Goal: Transaction & Acquisition: Purchase product/service

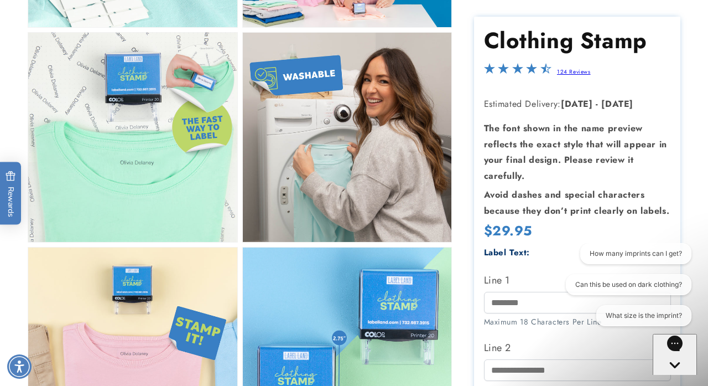
scroll to position [615, 0]
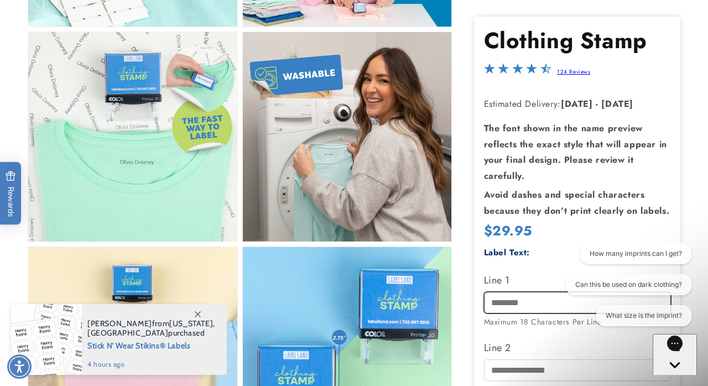
click at [551, 303] on input "Line 1" at bounding box center [577, 303] width 187 height 22
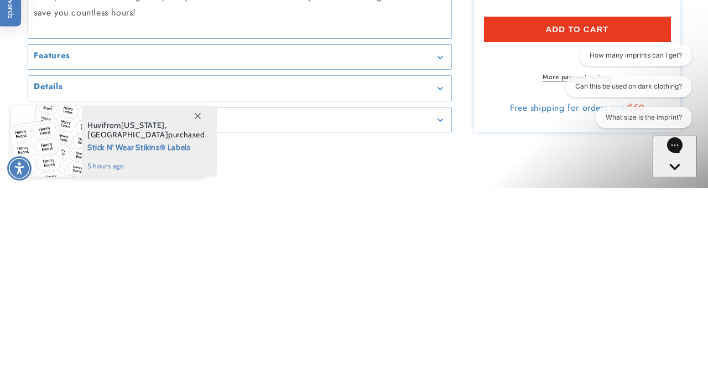
scroll to position [1035, 0]
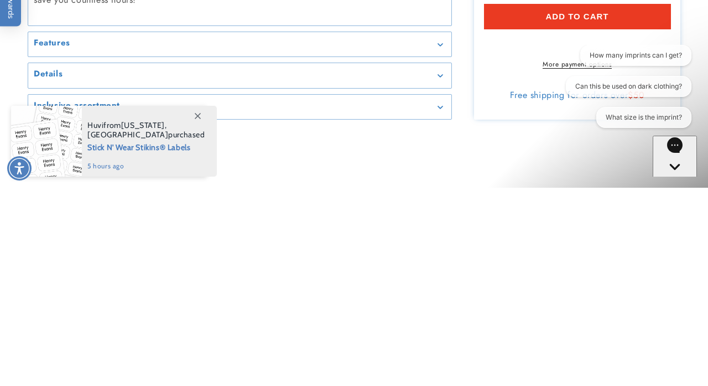
click at [375, 247] on div "Features" at bounding box center [240, 242] width 412 height 8
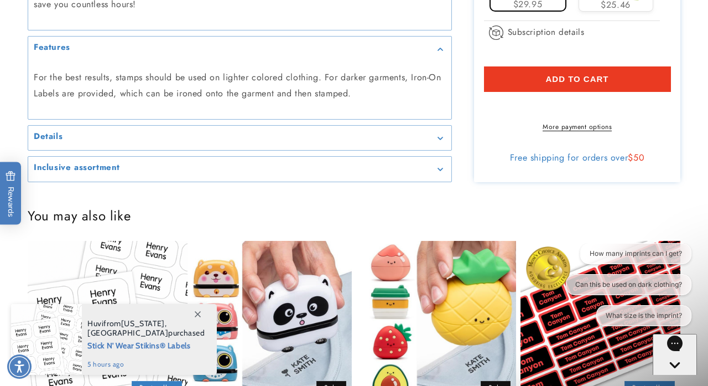
scroll to position [1229, 0]
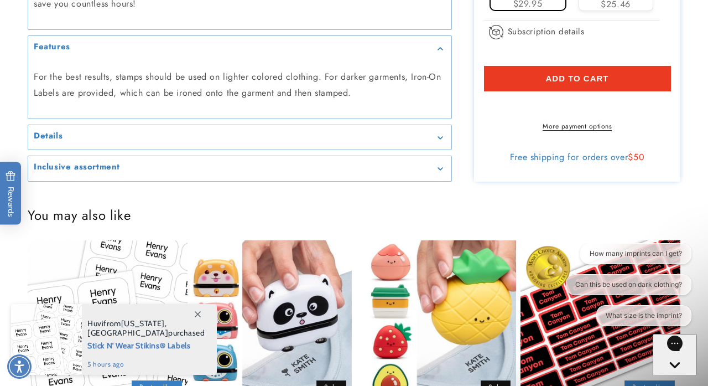
click at [75, 142] on div "Details" at bounding box center [240, 137] width 412 height 8
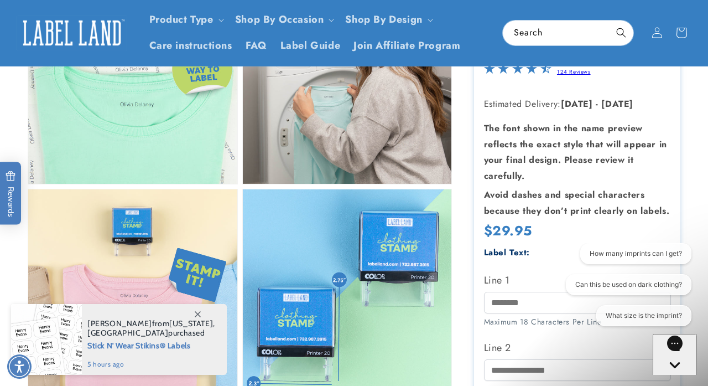
scroll to position [668, 0]
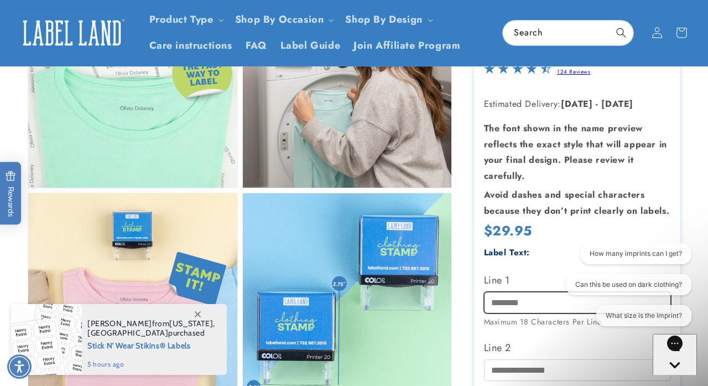
click at [521, 304] on input "Line 1" at bounding box center [577, 303] width 187 height 22
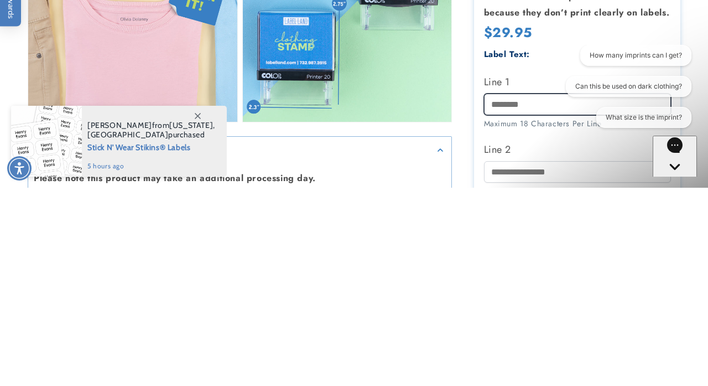
scroll to position [770, 0]
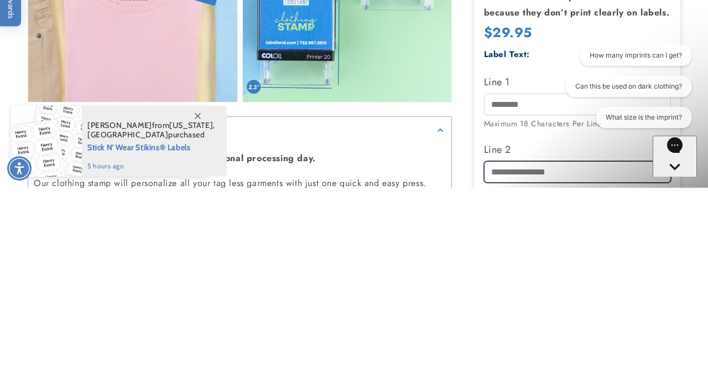
click at [505, 370] on input "Line 2" at bounding box center [577, 371] width 187 height 22
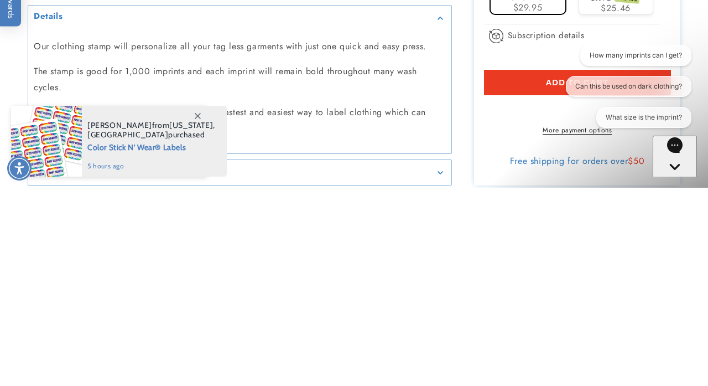
scroll to position [1151, 0]
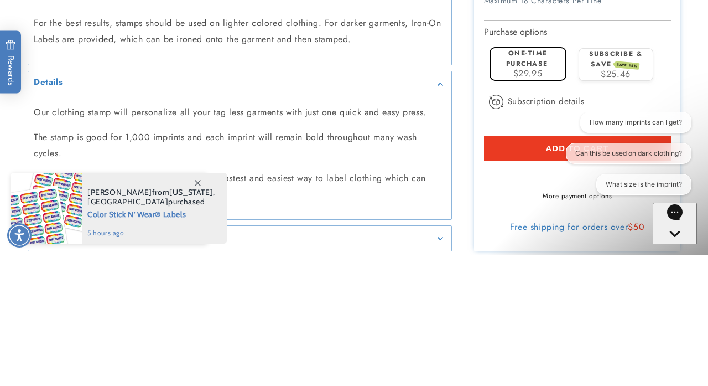
click at [525, 199] on label "One-time purchase" at bounding box center [527, 189] width 42 height 20
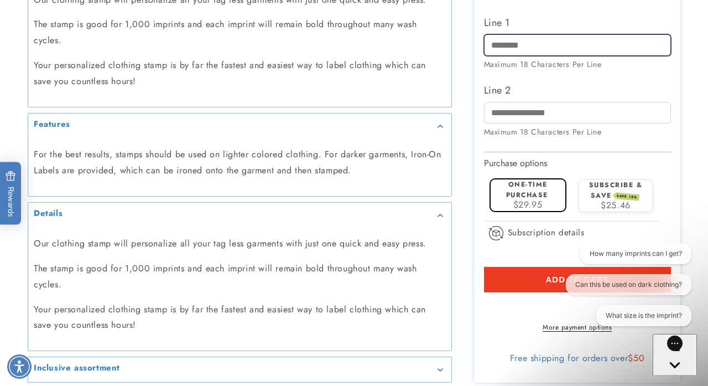
click at [518, 56] on input "Line 1" at bounding box center [577, 45] width 187 height 22
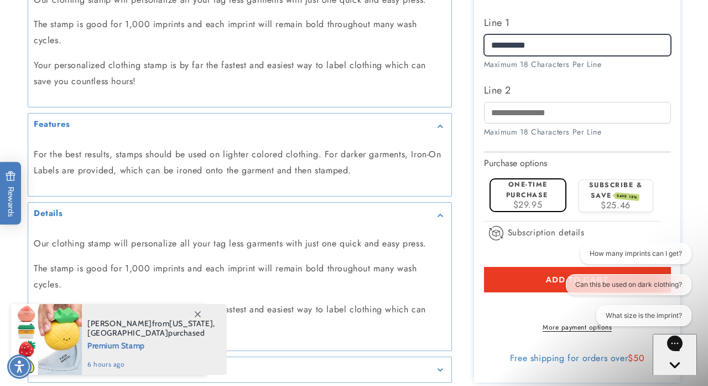
type input "**********"
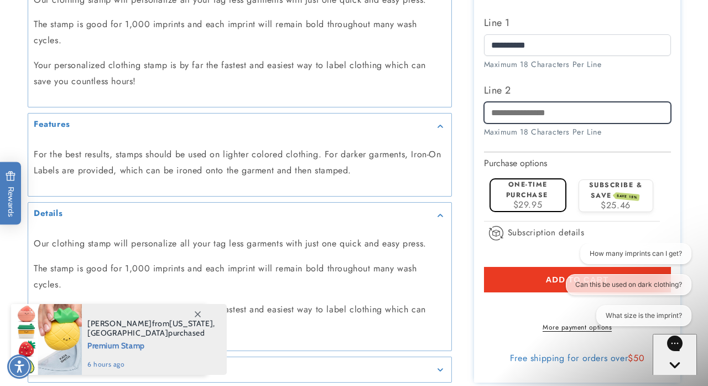
click at [505, 123] on input "Line 2" at bounding box center [577, 113] width 187 height 22
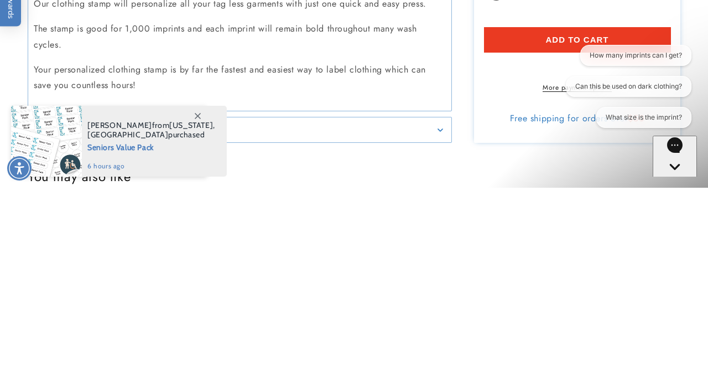
scroll to position [1195, 0]
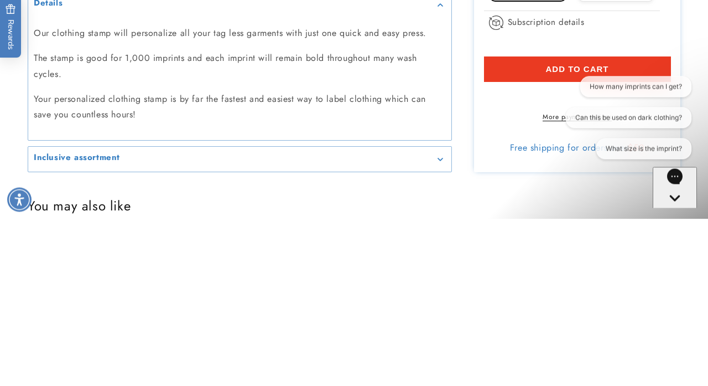
type input "**********"
click at [541, 248] on button "Add to cart" at bounding box center [577, 235] width 187 height 25
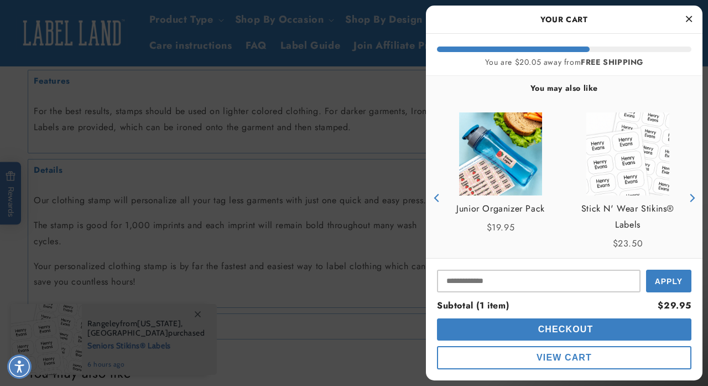
scroll to position [95, 0]
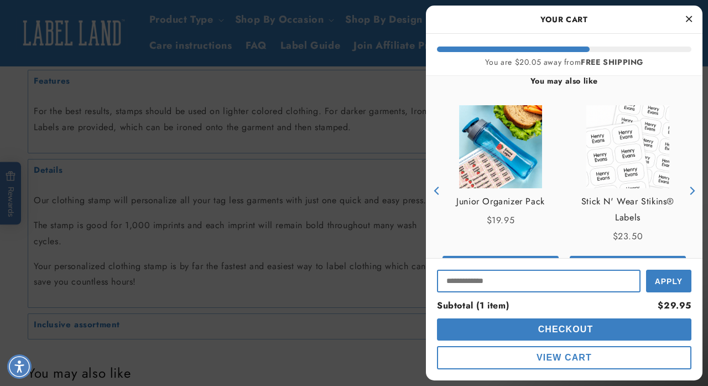
click at [471, 277] on input "Input Discount" at bounding box center [539, 280] width 204 height 23
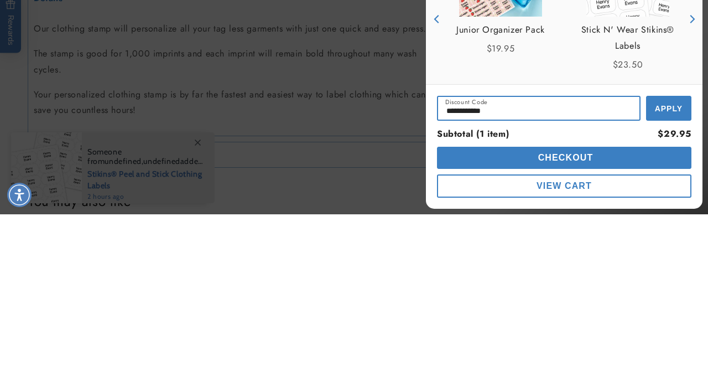
type input "**********"
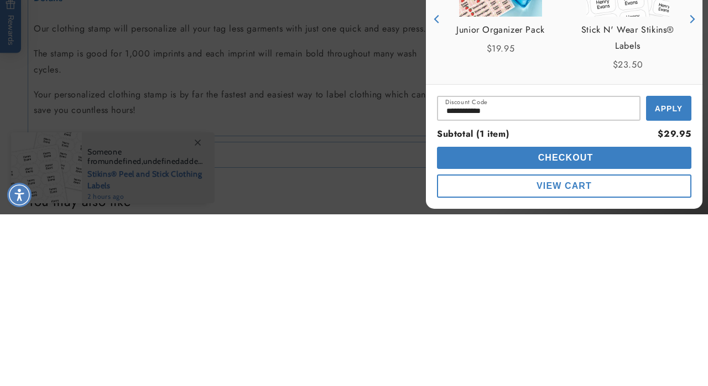
click at [673, 284] on button "Apply" at bounding box center [668, 279] width 45 height 25
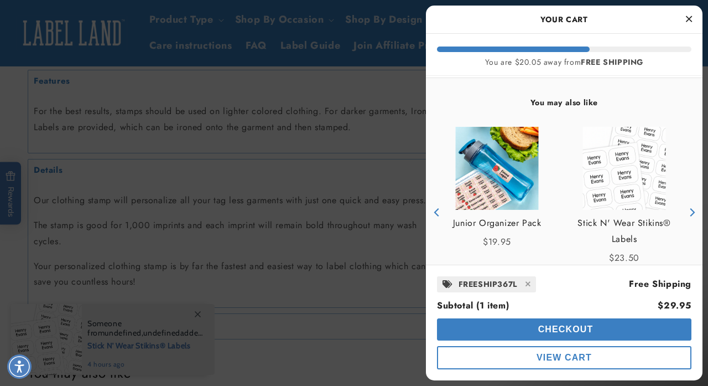
scroll to position [0, 0]
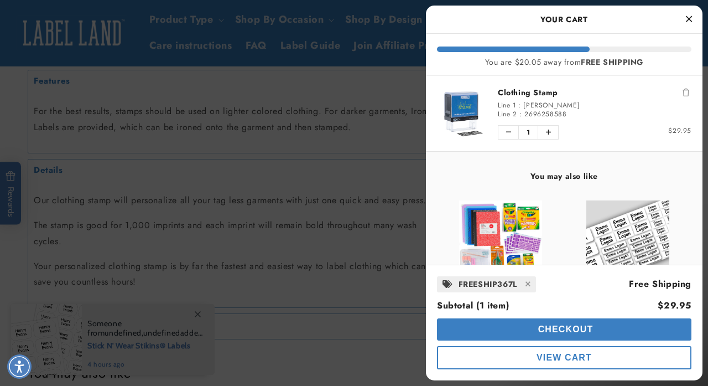
click at [460, 104] on img "product" at bounding box center [462, 114] width 50 height 50
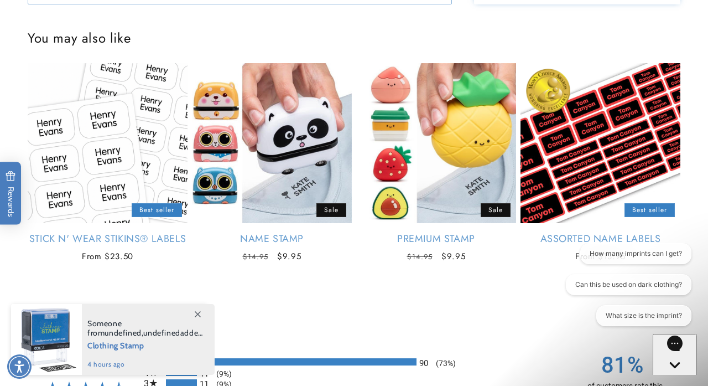
scroll to position [1349, 0]
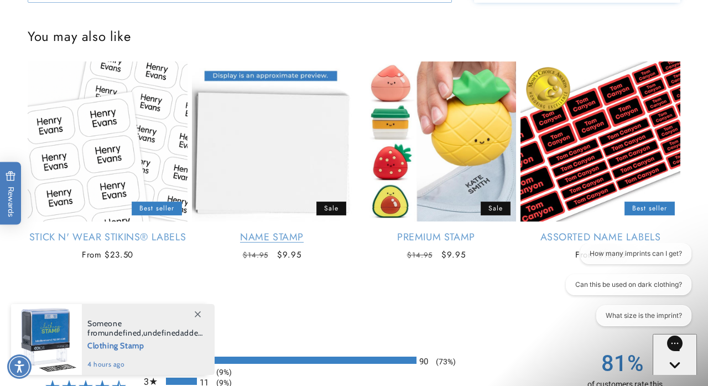
click at [305, 231] on link "Name Stamp" at bounding box center [272, 237] width 160 height 13
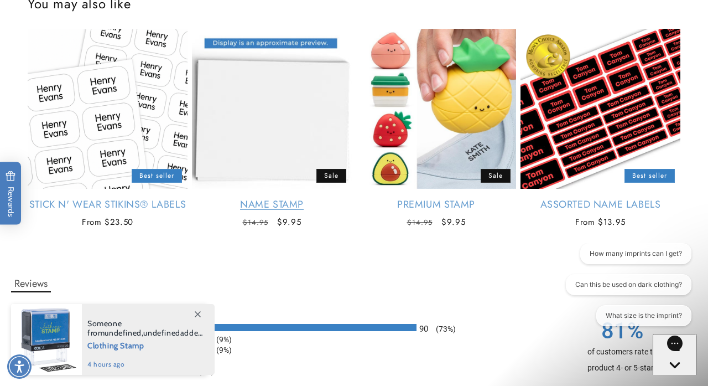
scroll to position [1385, 0]
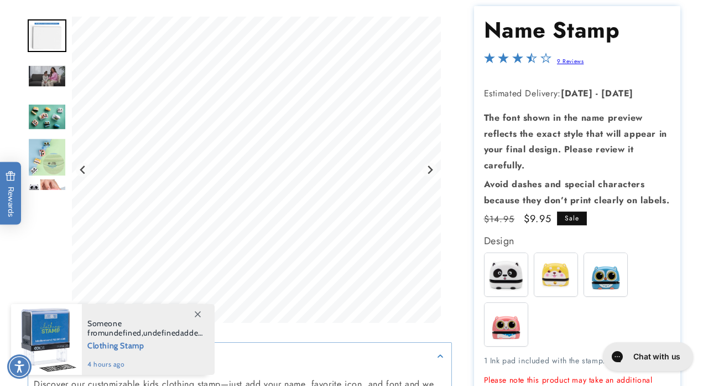
click at [509, 325] on img at bounding box center [506, 324] width 43 height 43
click at [50, 198] on img "Go to slide 6" at bounding box center [47, 197] width 38 height 39
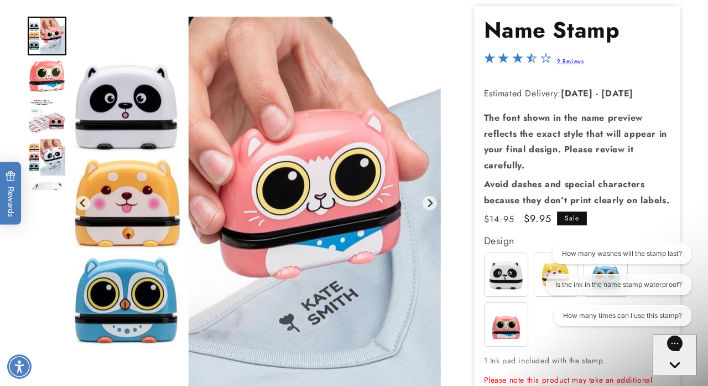
click at [117, 114] on img "Gallery Viewer" at bounding box center [256, 203] width 369 height 373
click at [508, 281] on img at bounding box center [506, 274] width 43 height 43
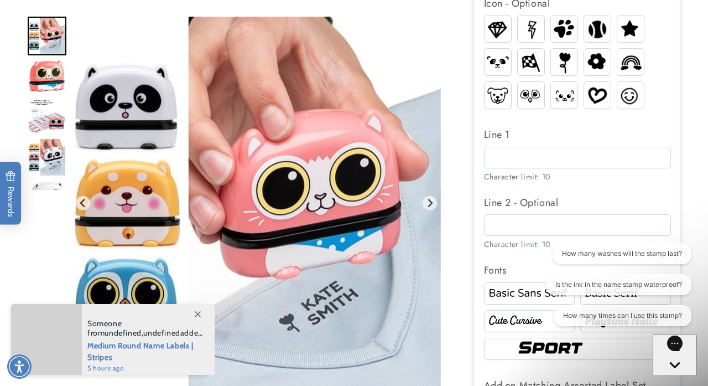
scroll to position [547, 0]
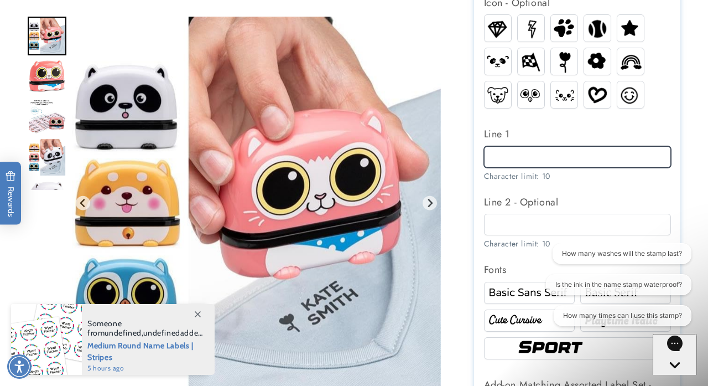
click at [510, 155] on input "Line 1" at bounding box center [577, 157] width 187 height 22
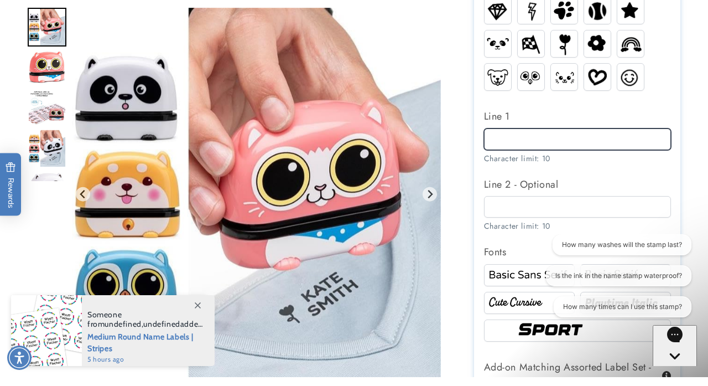
scroll to position [555, 0]
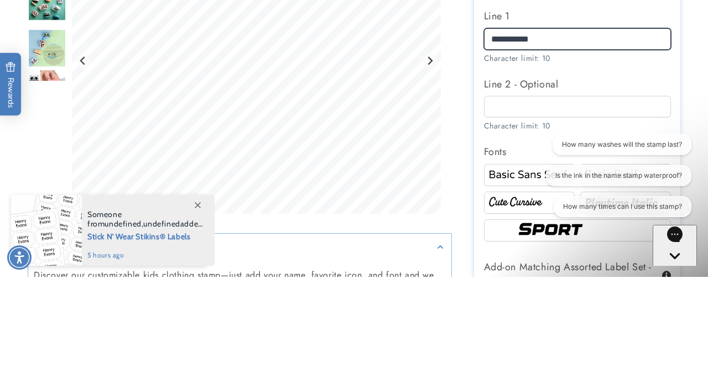
type input "**********"
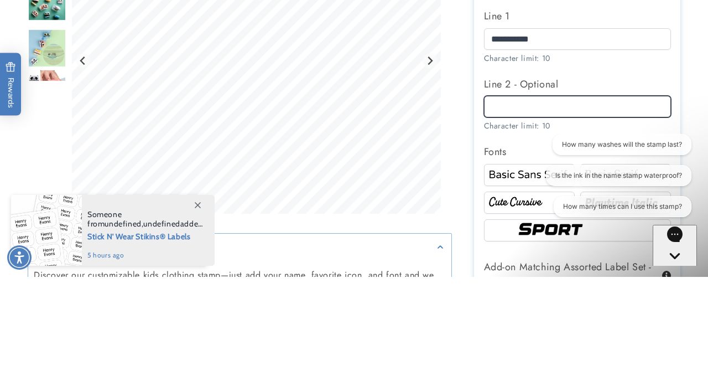
click at [503, 219] on input "Line 2 - Optional" at bounding box center [577, 216] width 187 height 22
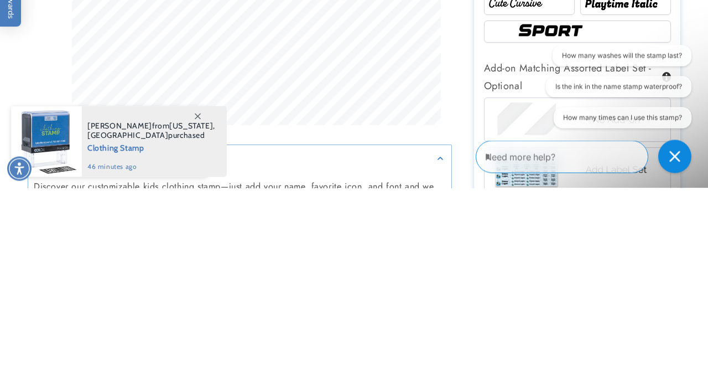
scroll to position [667, 0]
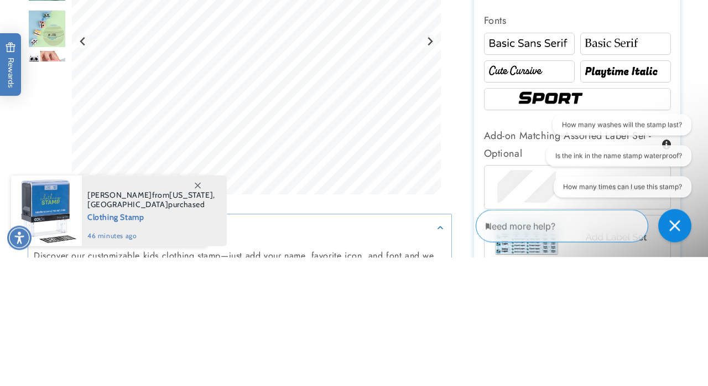
type input "**********"
click at [606, 174] on img at bounding box center [625, 172] width 87 height 14
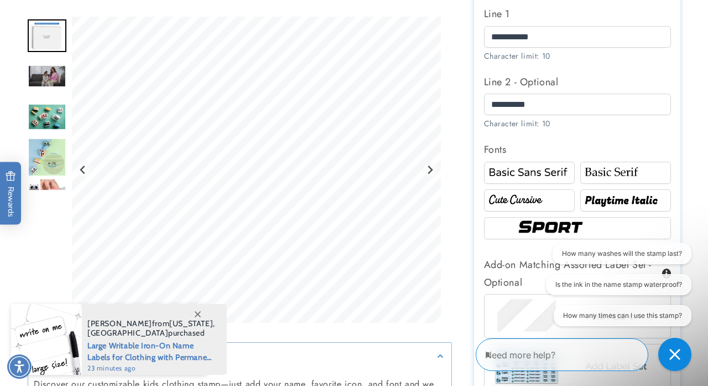
click at [514, 196] on img at bounding box center [529, 200] width 87 height 14
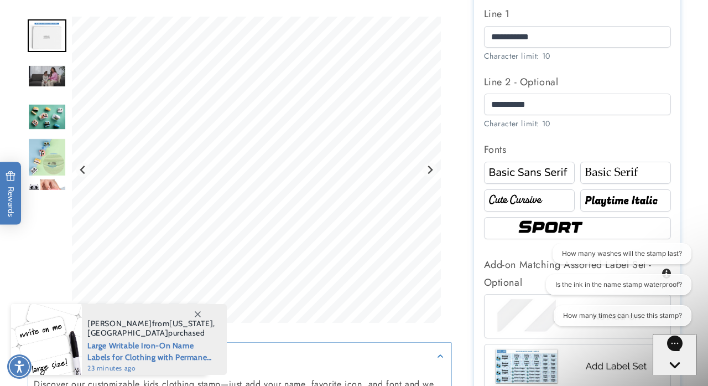
click at [561, 226] on img at bounding box center [578, 227] width 126 height 21
click at [612, 201] on img at bounding box center [625, 200] width 87 height 14
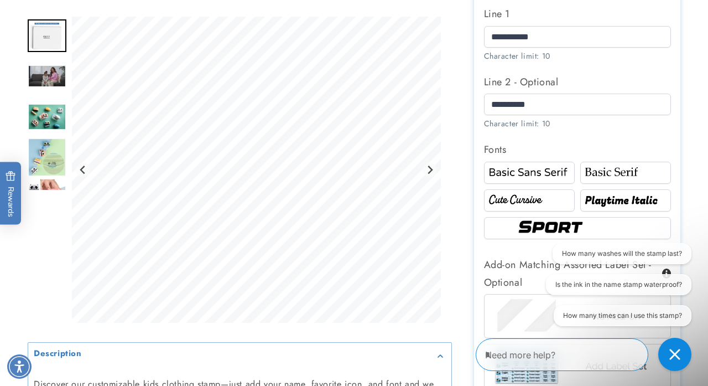
click at [536, 178] on img at bounding box center [529, 172] width 87 height 14
click at [605, 174] on img at bounding box center [625, 172] width 87 height 14
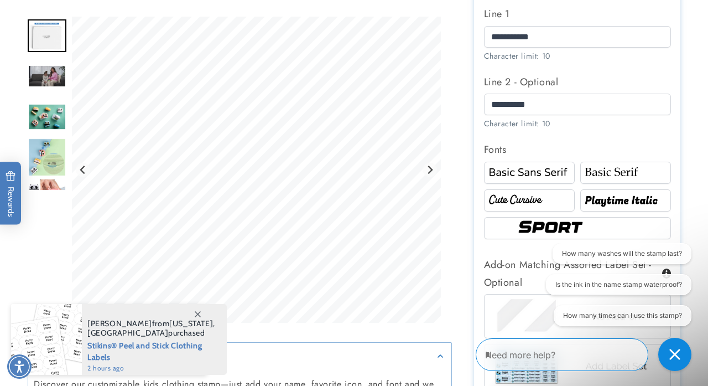
click at [502, 207] on img at bounding box center [529, 200] width 87 height 14
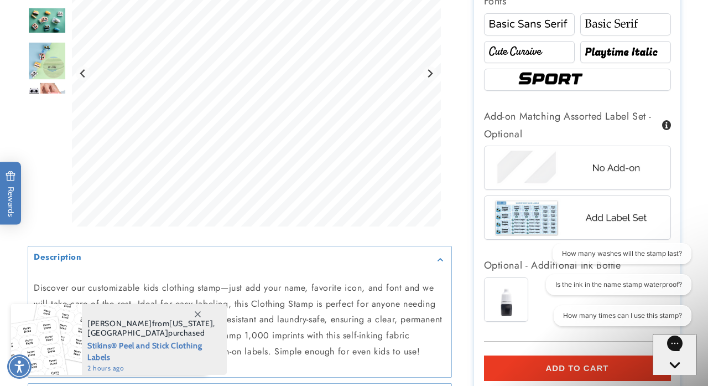
scroll to position [819, 0]
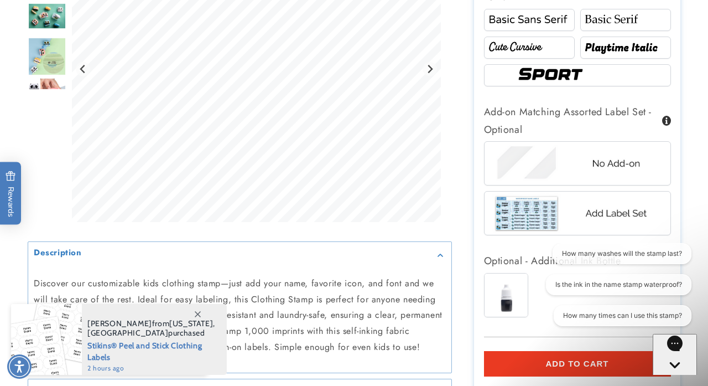
click at [538, 220] on img at bounding box center [577, 212] width 173 height 43
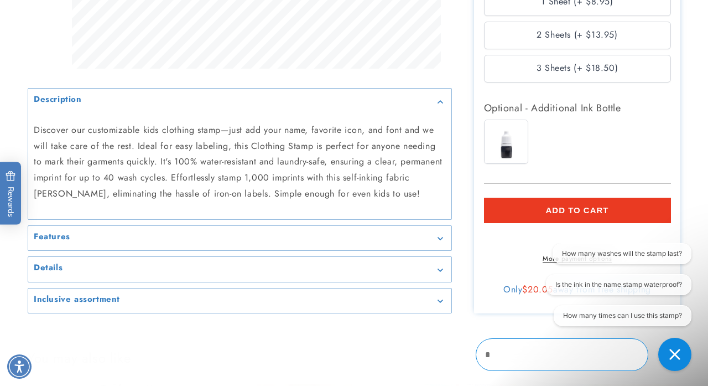
scroll to position [1105, 0]
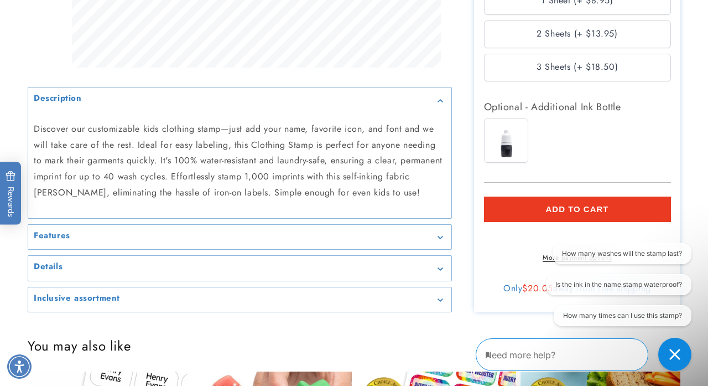
click at [509, 149] on img at bounding box center [506, 140] width 43 height 43
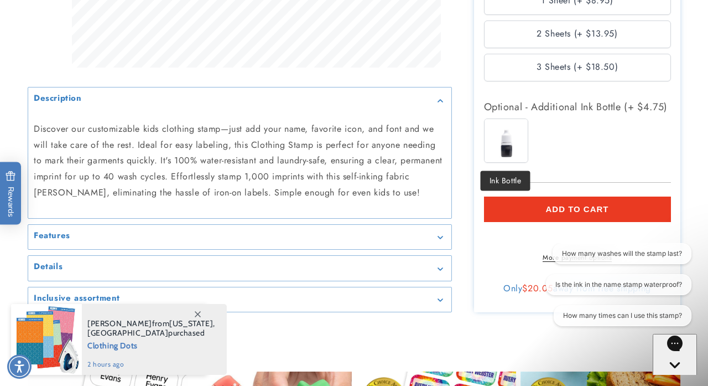
click at [568, 214] on span "Add to cart" at bounding box center [577, 209] width 63 height 10
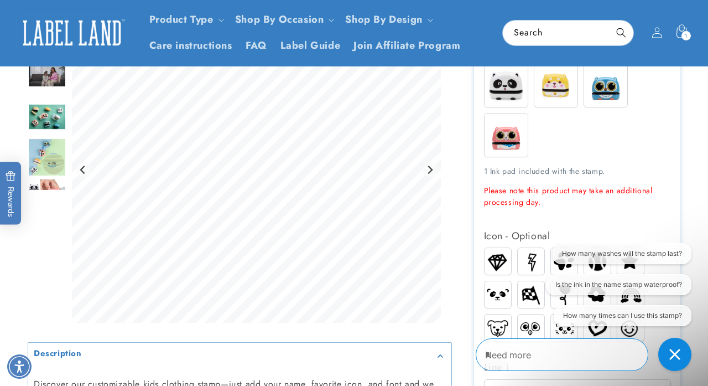
scroll to position [312, 0]
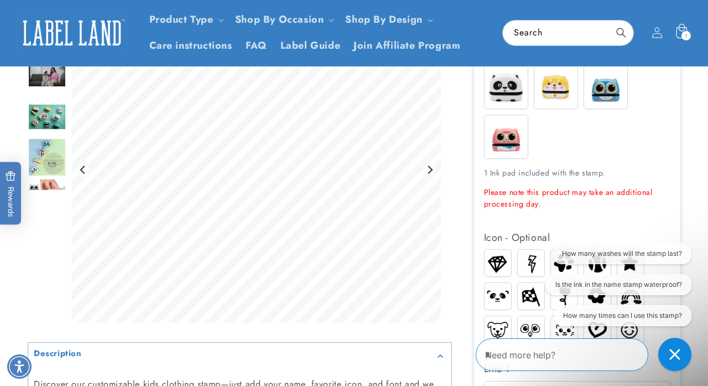
click at [681, 31] on icon at bounding box center [681, 31] width 11 height 14
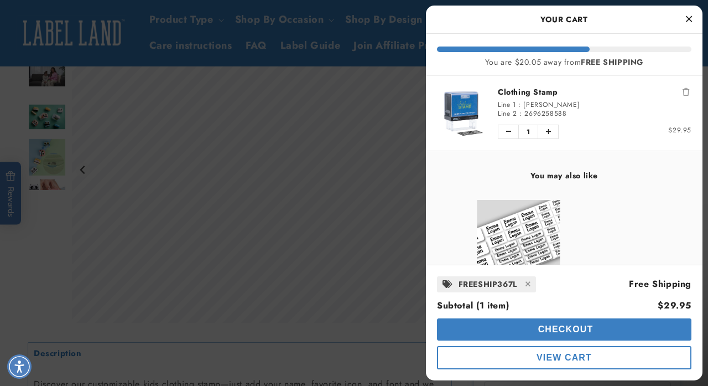
scroll to position [0, 0]
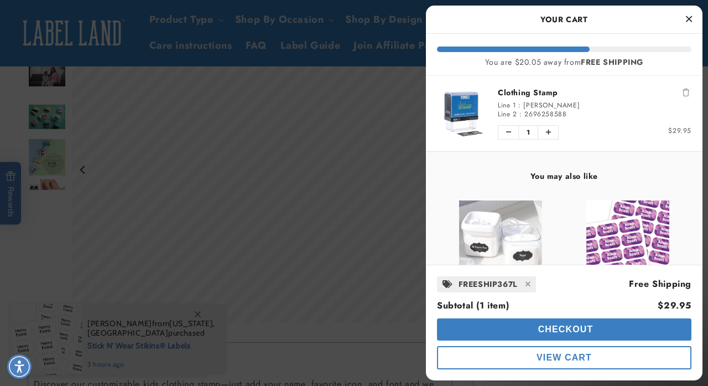
click at [689, 91] on icon "Remove Clothing Stamp" at bounding box center [686, 93] width 7 height 8
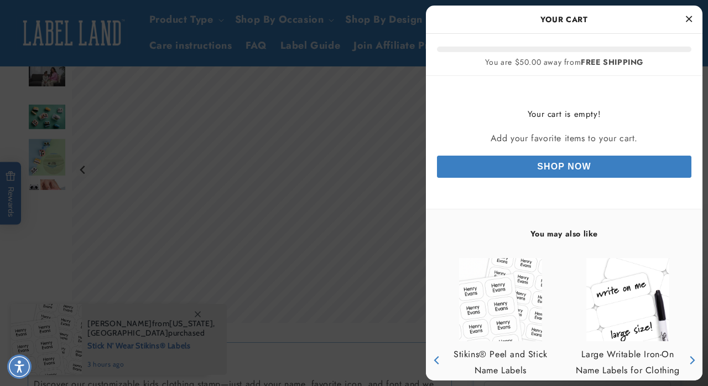
click at [558, 169] on link "Shop Now" at bounding box center [564, 166] width 255 height 22
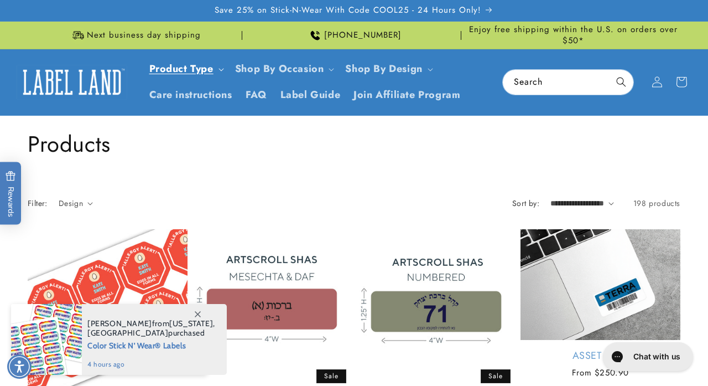
click at [193, 67] on link "Product Type" at bounding box center [181, 68] width 64 height 14
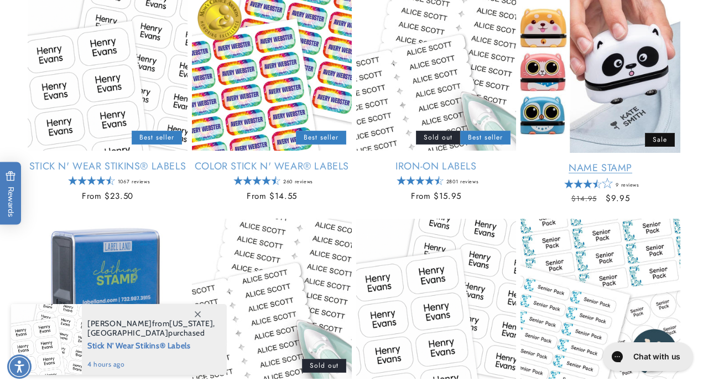
click at [625, 162] on link "Name Stamp" at bounding box center [601, 168] width 160 height 13
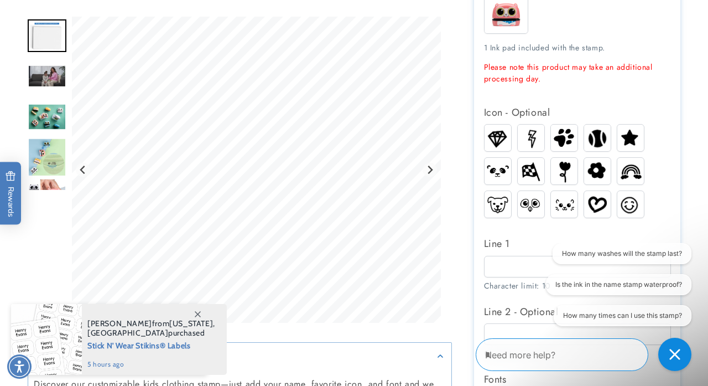
scroll to position [439, 0]
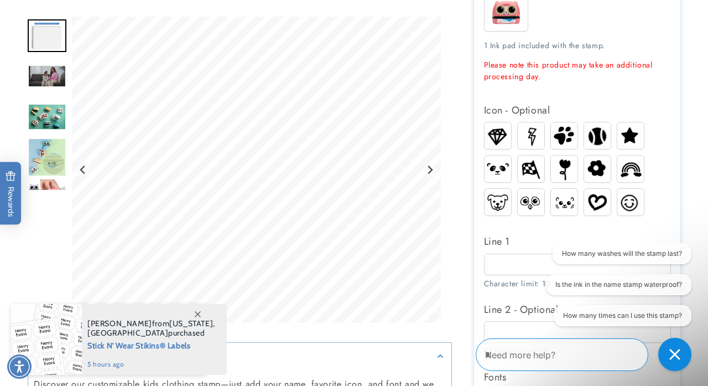
click at [568, 138] on img at bounding box center [564, 135] width 27 height 25
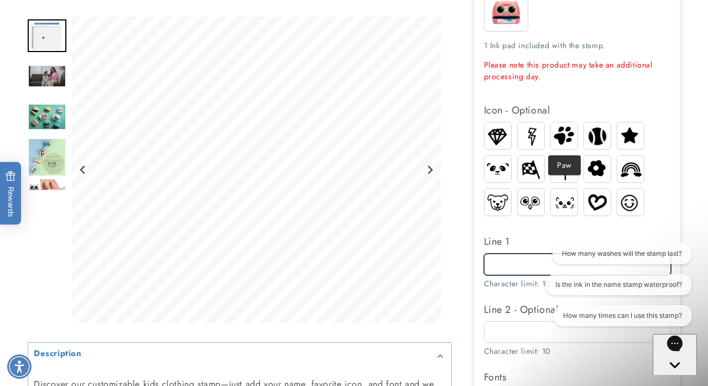
click at [506, 264] on input "Line 1" at bounding box center [577, 264] width 187 height 22
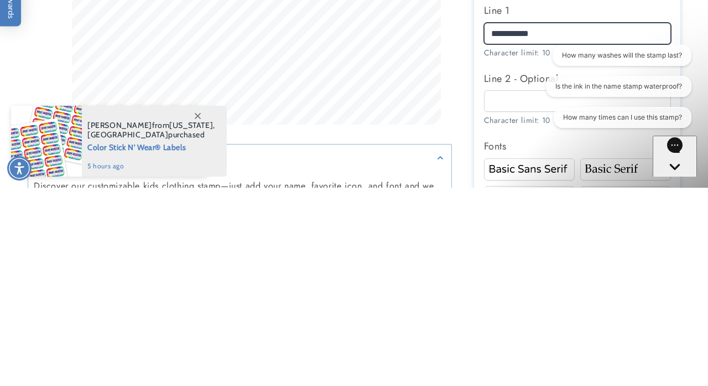
scroll to position [474, 0]
type input "**********"
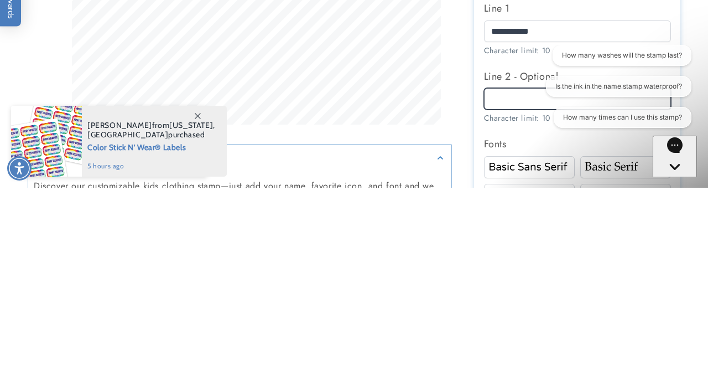
click at [503, 303] on input "Line 2 - Optional" at bounding box center [577, 297] width 187 height 22
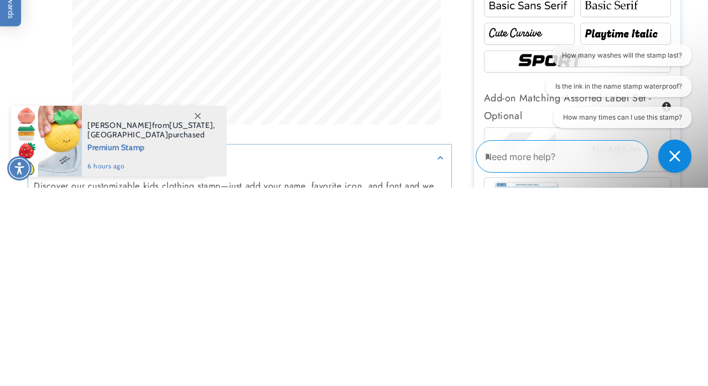
scroll to position [637, 0]
type input "**********"
click at [507, 233] on img at bounding box center [529, 229] width 87 height 14
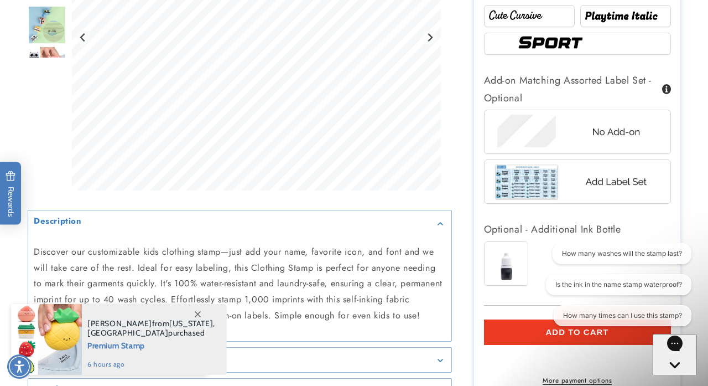
scroll to position [851, 0]
click at [571, 190] on img at bounding box center [577, 180] width 173 height 43
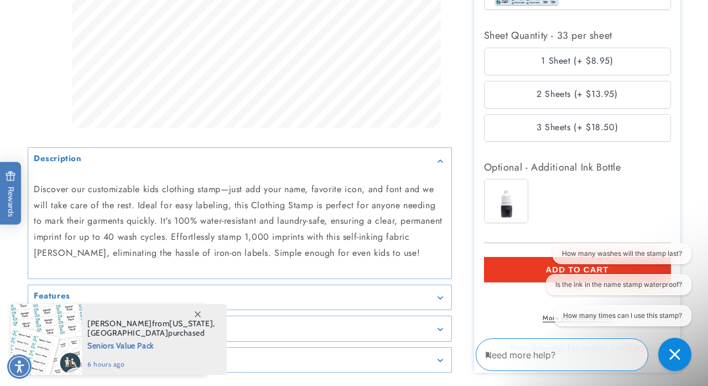
scroll to position [1052, 0]
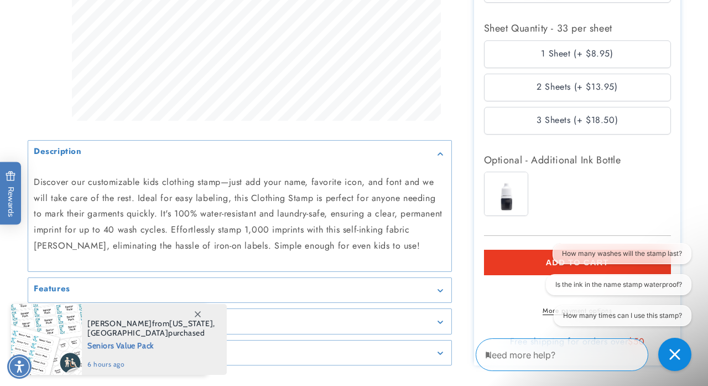
click at [510, 201] on img at bounding box center [506, 193] width 43 height 43
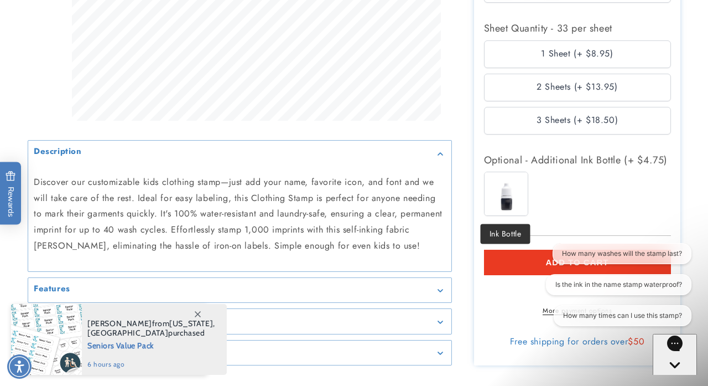
click at [563, 264] on span "Add to cart" at bounding box center [577, 262] width 63 height 10
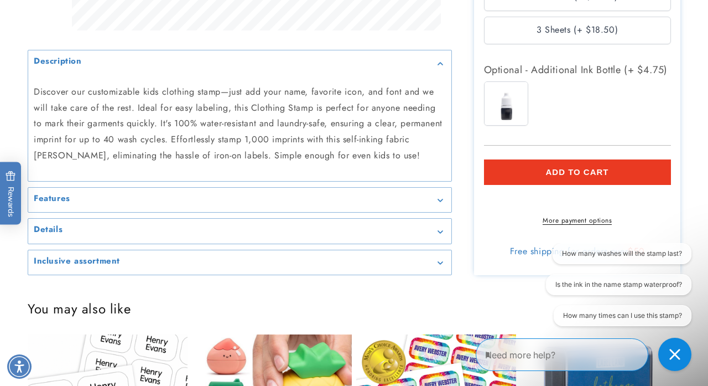
scroll to position [1143, 0]
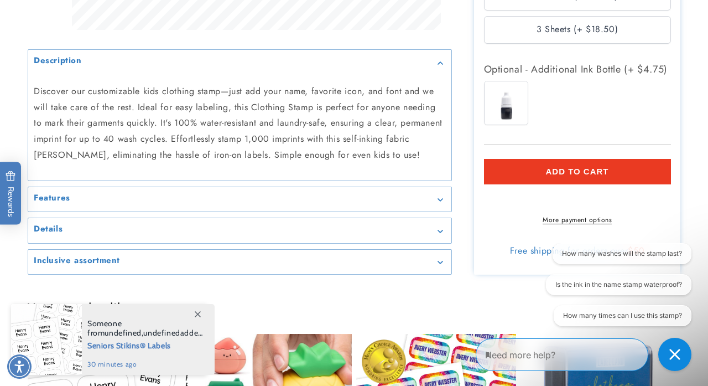
click at [487, 204] on shop-pay-wallet-button at bounding box center [485, 197] width 3 height 13
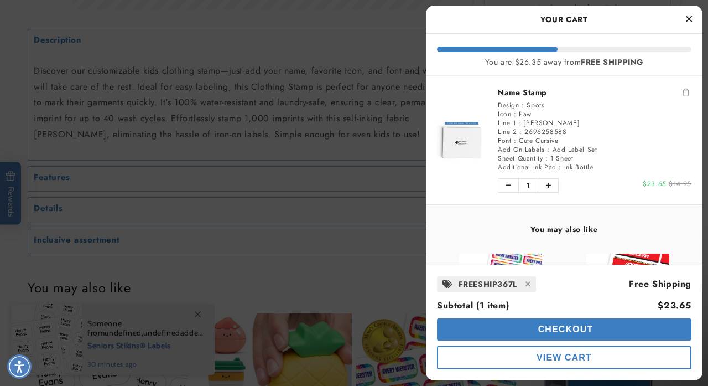
scroll to position [1178, 0]
